Goal: Information Seeking & Learning: Learn about a topic

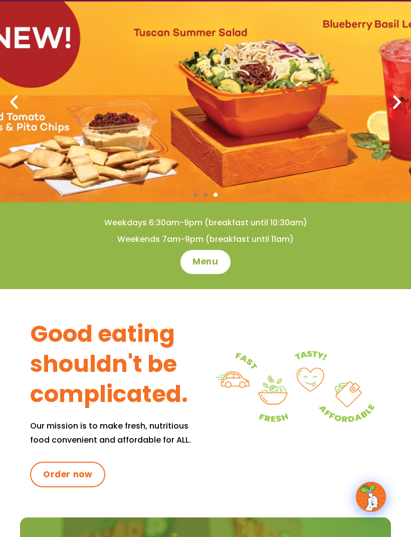
click at [400, 98] on icon "Next slide" at bounding box center [397, 102] width 18 height 18
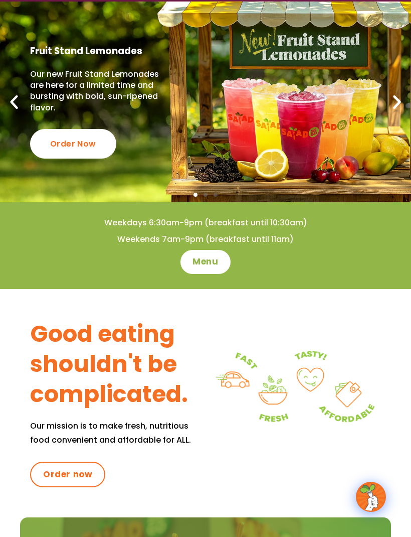
click at [303, 144] on link "Fruit Stand Lemonades Our new Fruit Stand Lemonades are here for a limited time…" at bounding box center [205, 102] width 411 height 201
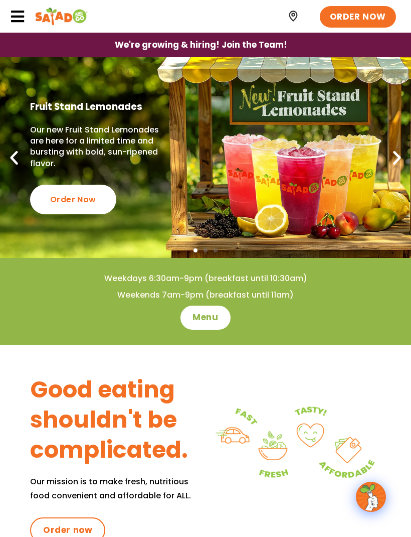
click at [19, 10] on icon at bounding box center [17, 16] width 15 height 15
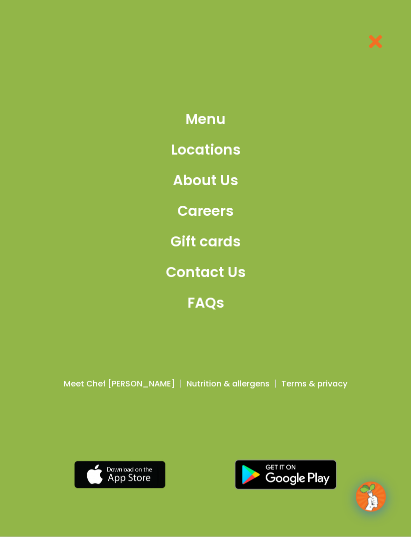
scroll to position [883, 0]
click at [207, 130] on span "Menu" at bounding box center [206, 119] width 40 height 21
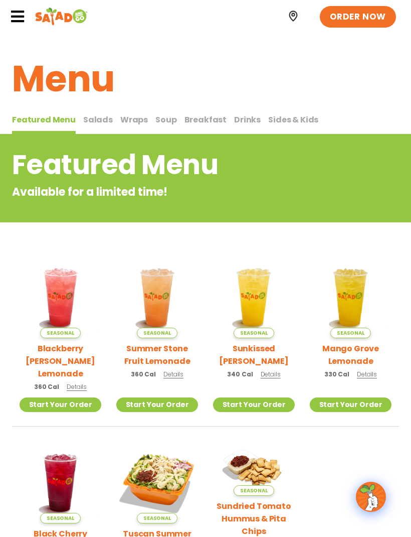
click at [93, 116] on span "Salads" at bounding box center [98, 120] width 30 height 12
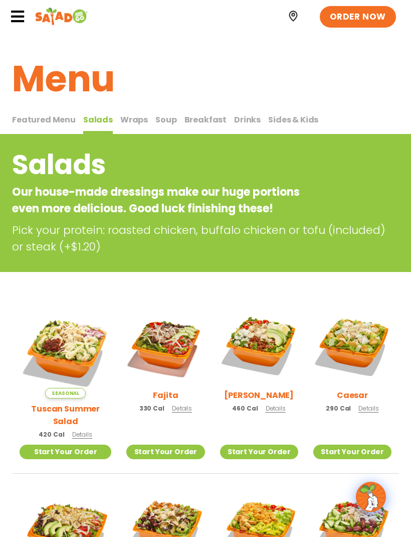
click at [131, 121] on span "Wraps" at bounding box center [134, 120] width 28 height 12
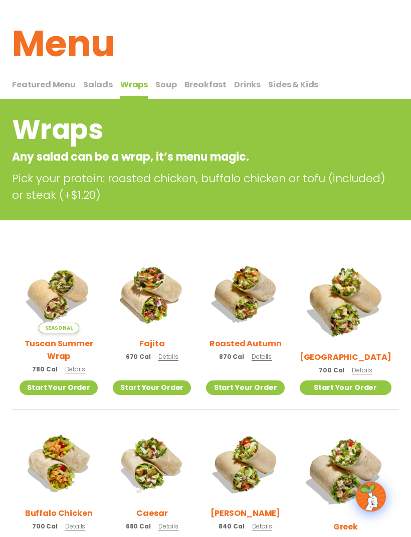
scroll to position [32, 0]
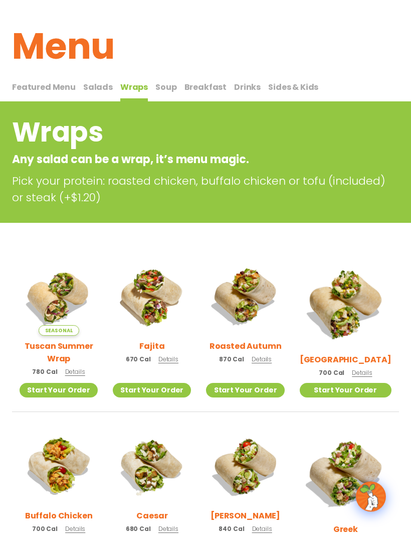
click at [280, 82] on span "Sides & Kids" at bounding box center [293, 88] width 50 height 12
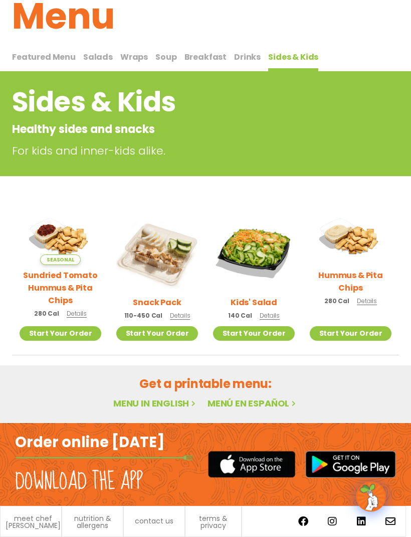
scroll to position [62, 0]
click at [163, 254] on img at bounding box center [157, 252] width 82 height 82
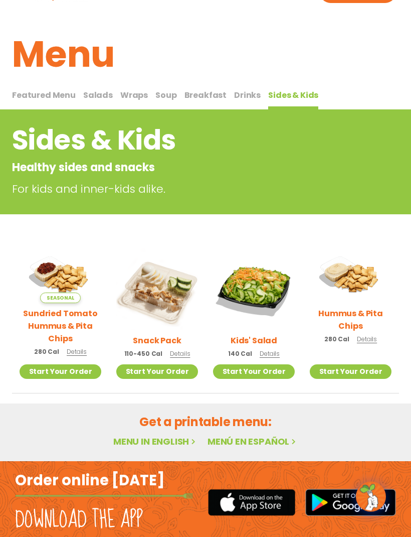
scroll to position [0, 0]
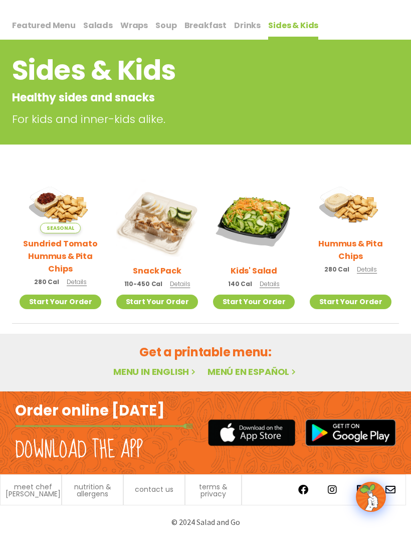
scroll to position [94, 0]
